Goal: Information Seeking & Learning: Learn about a topic

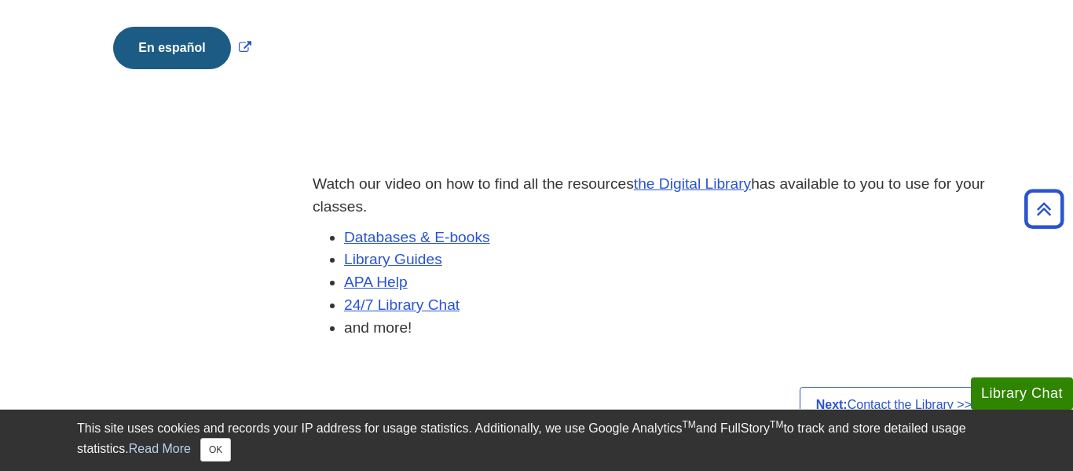
scroll to position [452, 0]
click at [416, 259] on link "Library Guides" at bounding box center [393, 259] width 98 height 16
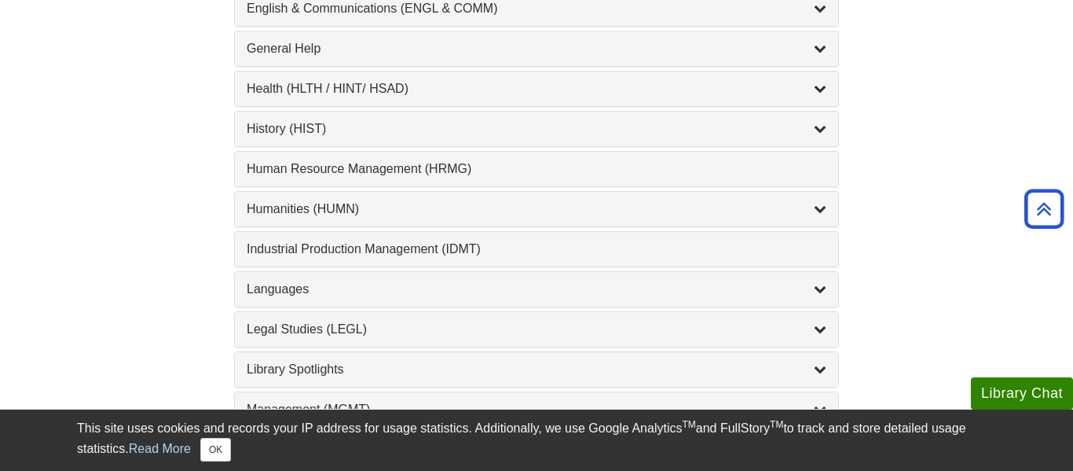
scroll to position [1025, 0]
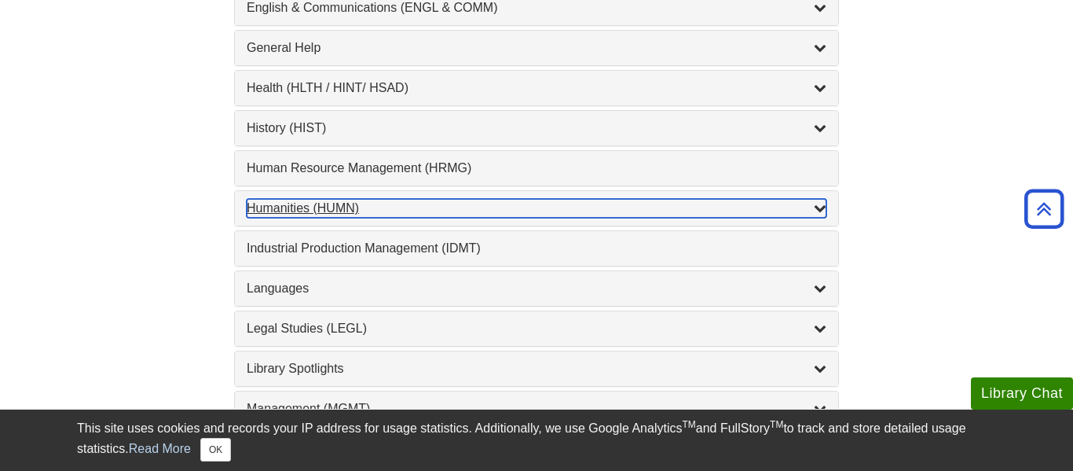
click at [822, 212] on icon "List of Subjects" at bounding box center [820, 207] width 13 height 13
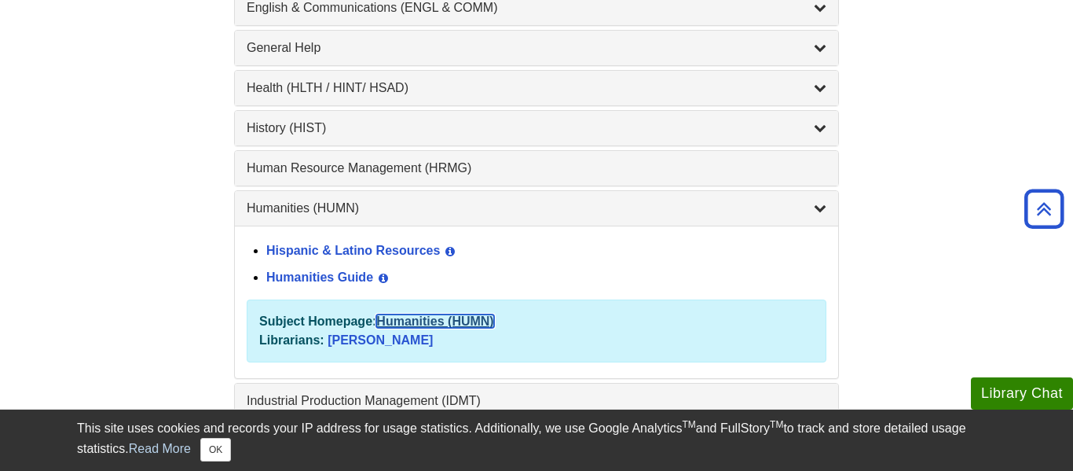
click at [408, 322] on link "Humanities (HUMN)" at bounding box center [434, 320] width 117 height 13
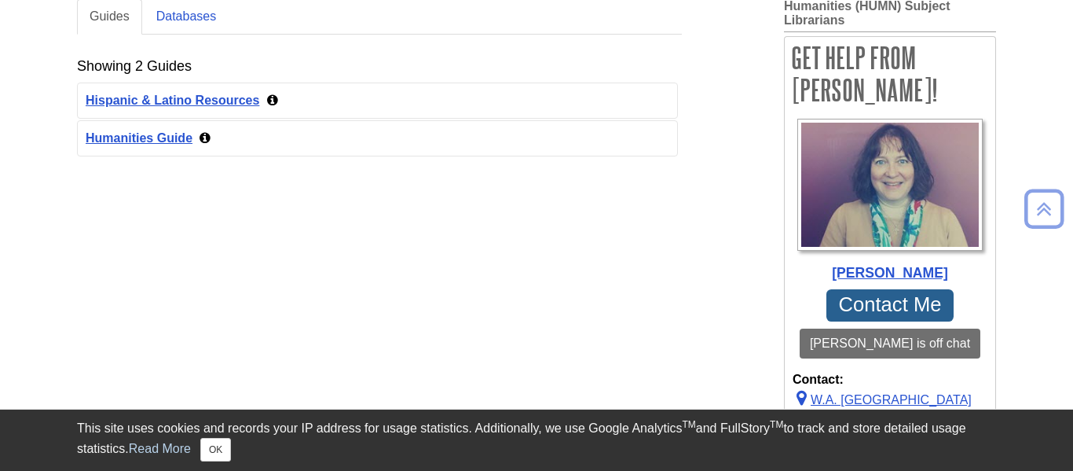
scroll to position [333, 0]
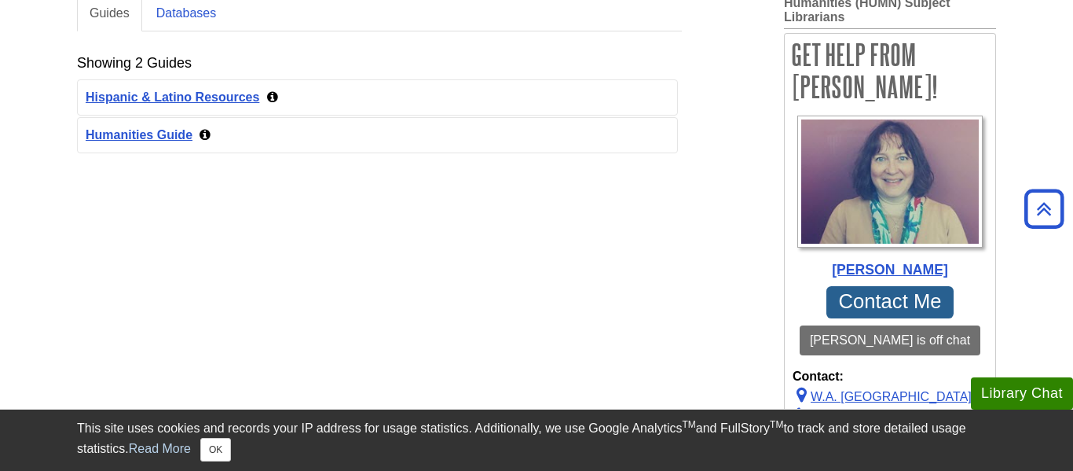
click at [129, 125] on div "Aug 26, 2025 79 Humanities Guide" at bounding box center [377, 135] width 599 height 35
click at [131, 129] on div "Aug 26, 2025 79 Humanities Guide" at bounding box center [377, 135] width 599 height 35
click at [133, 134] on link "Humanities Guide" at bounding box center [139, 134] width 107 height 13
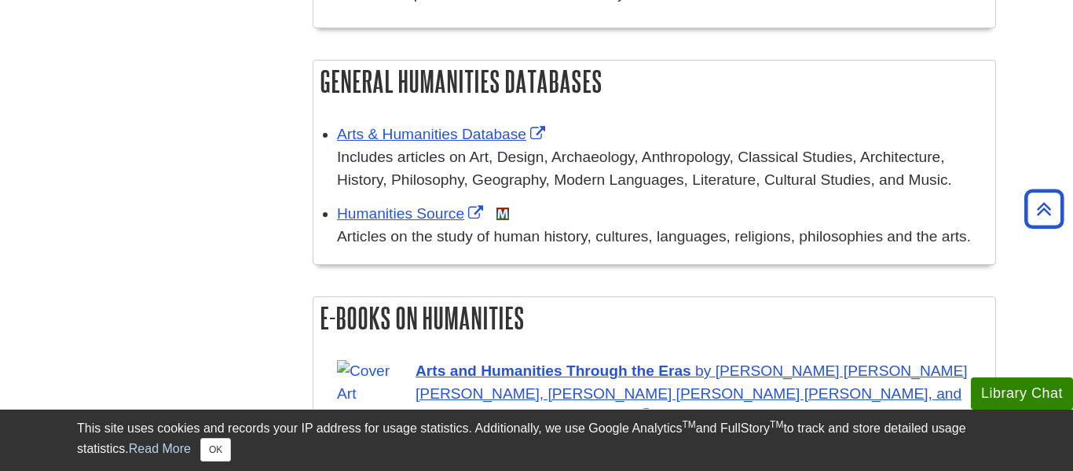
scroll to position [1476, 0]
